Goal: Task Accomplishment & Management: Manage account settings

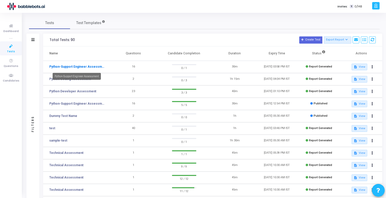
click at [85, 67] on link "Python-Support Engineer Assessment" at bounding box center [76, 66] width 55 height 5
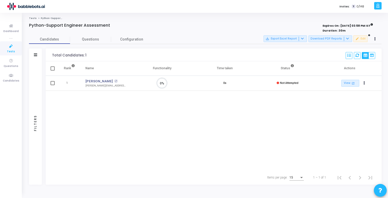
scroll to position [11, 13]
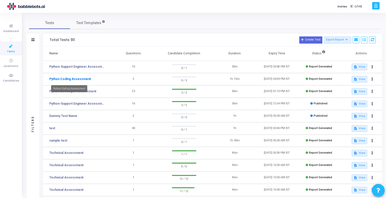
click at [81, 77] on link "Python Coding Assessment" at bounding box center [70, 79] width 42 height 5
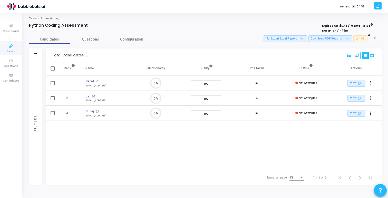
scroll to position [11, 13]
click at [308, 114] on span "Not Attempted" at bounding box center [308, 112] width 18 height 3
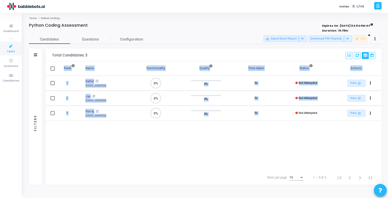
click at [308, 114] on span "Not Attempted" at bounding box center [308, 112] width 18 height 3
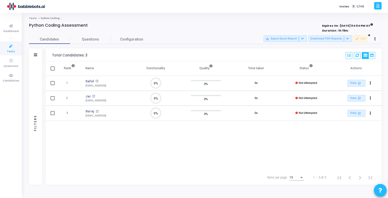
click at [308, 114] on span "Not Attempted" at bounding box center [308, 112] width 18 height 3
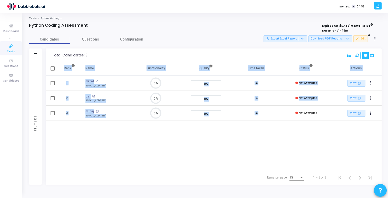
click at [308, 114] on span "Not Attempted" at bounding box center [308, 112] width 18 height 3
click at [371, 113] on icon "Actions" at bounding box center [370, 113] width 1 height 3
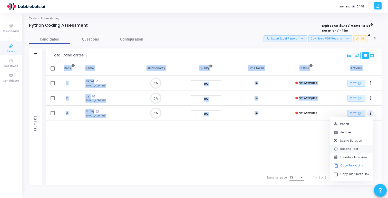
click at [357, 149] on button "cached Resend Test" at bounding box center [351, 149] width 43 height 8
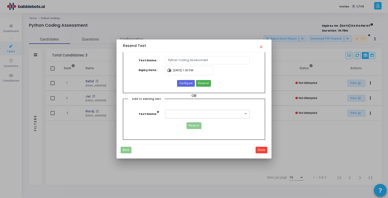
scroll to position [0, 0]
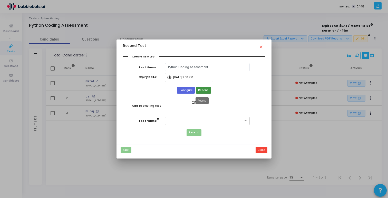
click at [200, 89] on span "Resend" at bounding box center [203, 90] width 11 height 4
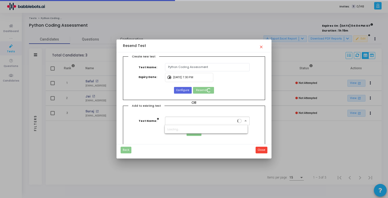
click at [233, 122] on input "text" at bounding box center [202, 120] width 69 height 4
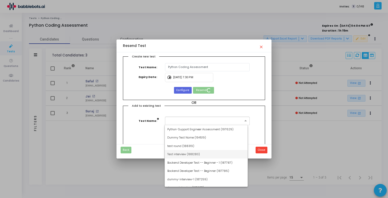
click at [142, 132] on div "Resend" at bounding box center [194, 132] width 142 height 7
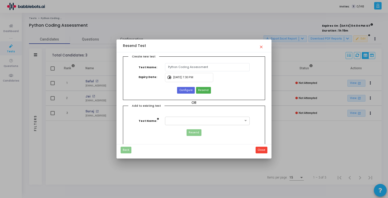
click at [260, 45] on mat-icon "close" at bounding box center [262, 45] width 6 height 6
